Goal: Information Seeking & Learning: Check status

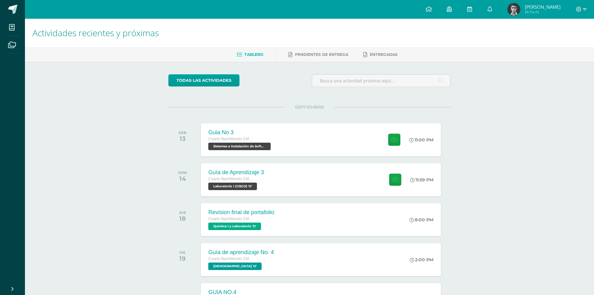
click at [525, 16] on link "Carlos Gerson Mi Perfil" at bounding box center [534, 9] width 68 height 19
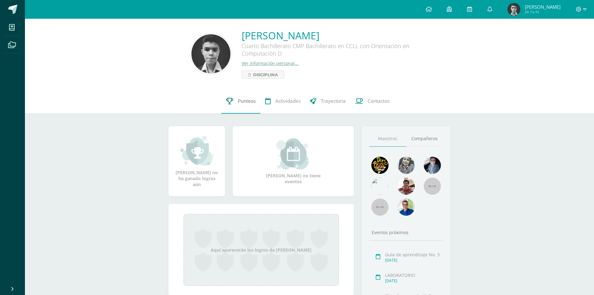
click at [230, 109] on link "Punteos" at bounding box center [240, 101] width 39 height 25
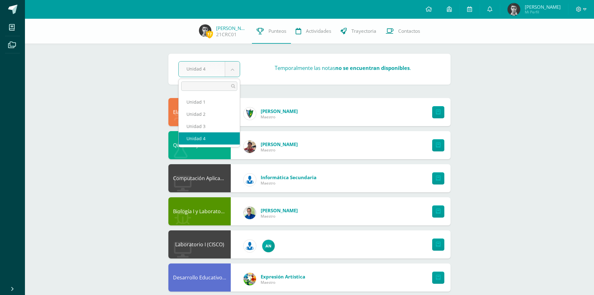
select select "Unidad 3"
